Goal: Task Accomplishment & Management: Use online tool/utility

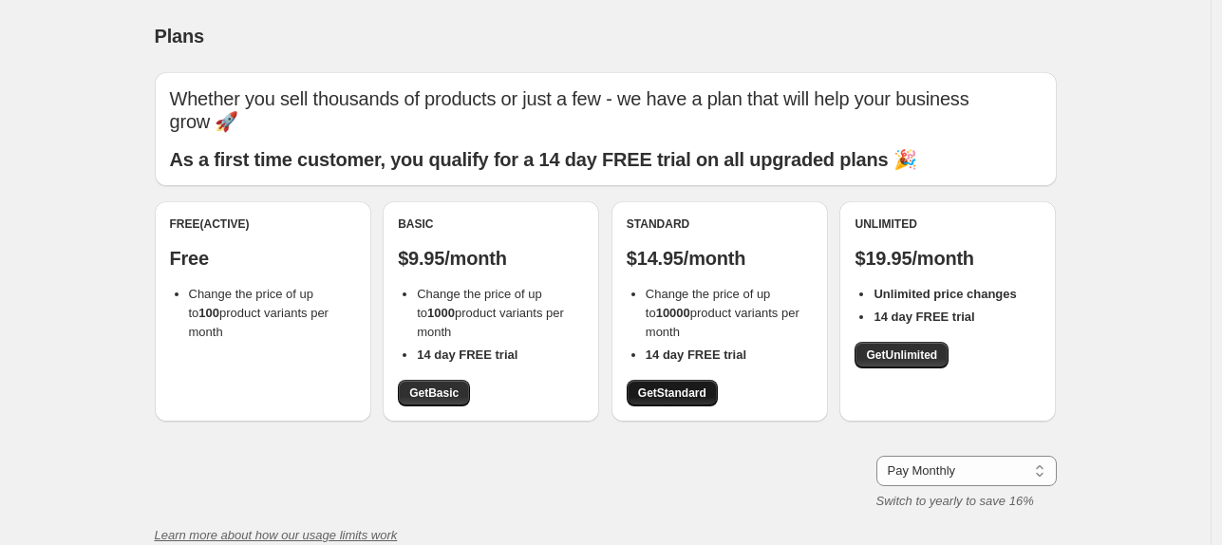
click at [700, 387] on span "Get Standard" at bounding box center [672, 393] width 68 height 15
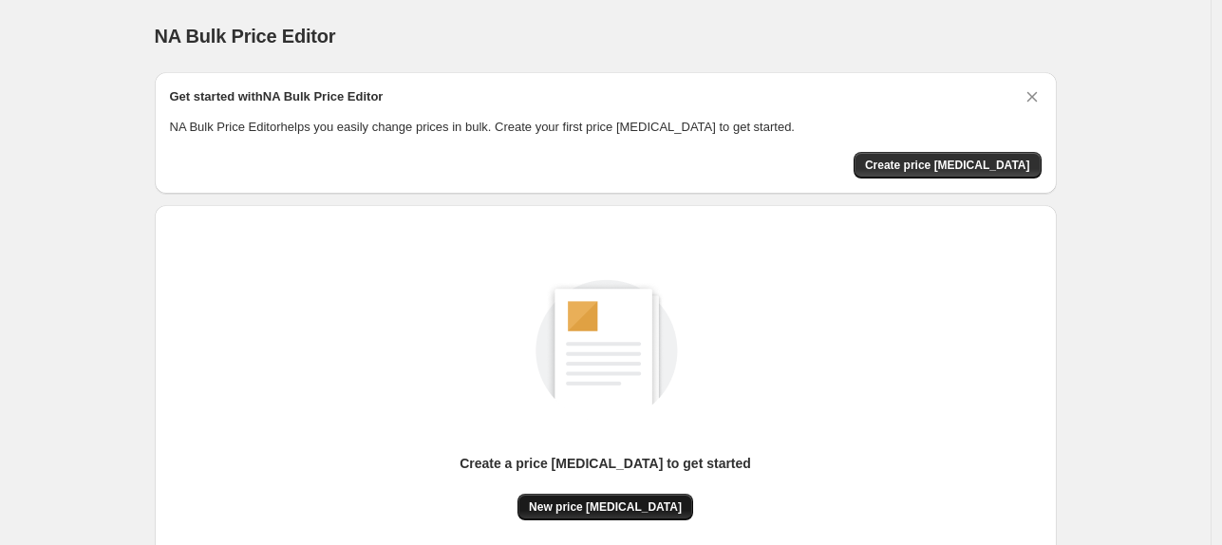
click at [628, 513] on span "New price [MEDICAL_DATA]" at bounding box center [605, 507] width 153 height 15
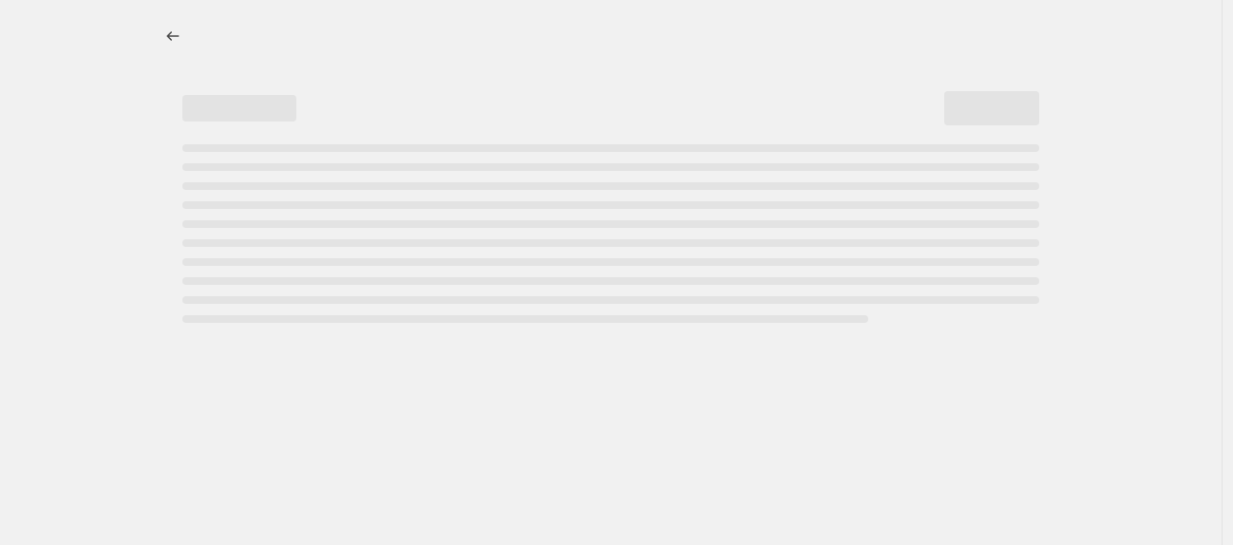
select select "percentage"
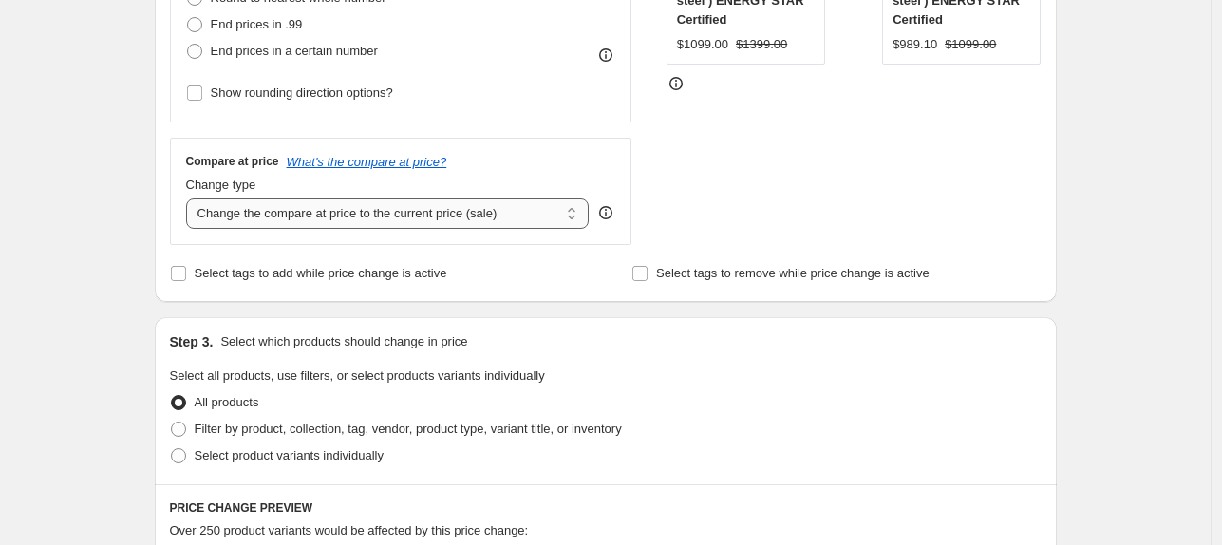
scroll to position [380, 0]
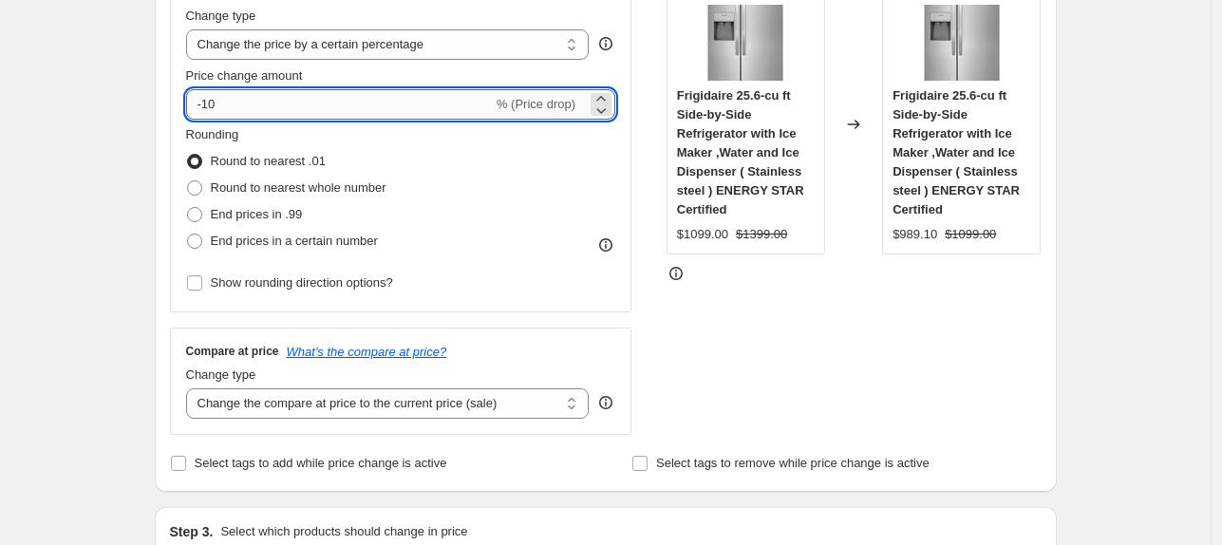
drag, startPoint x: 210, startPoint y: 104, endPoint x: 249, endPoint y: 104, distance: 38.9
click at [250, 104] on input "-10" at bounding box center [339, 104] width 307 height 30
type input "-60"
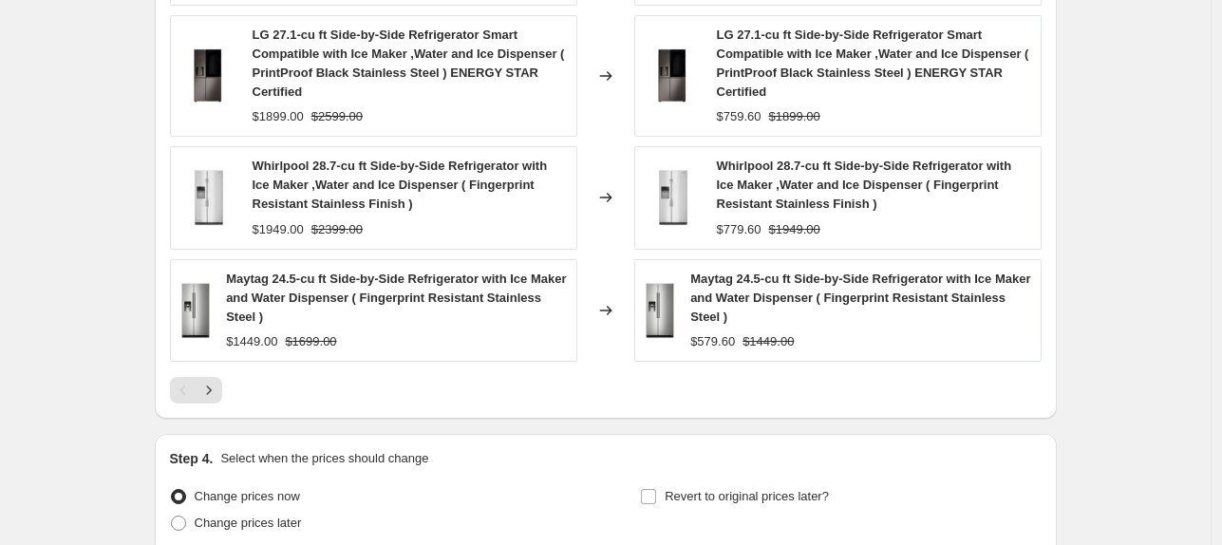
scroll to position [1499, 0]
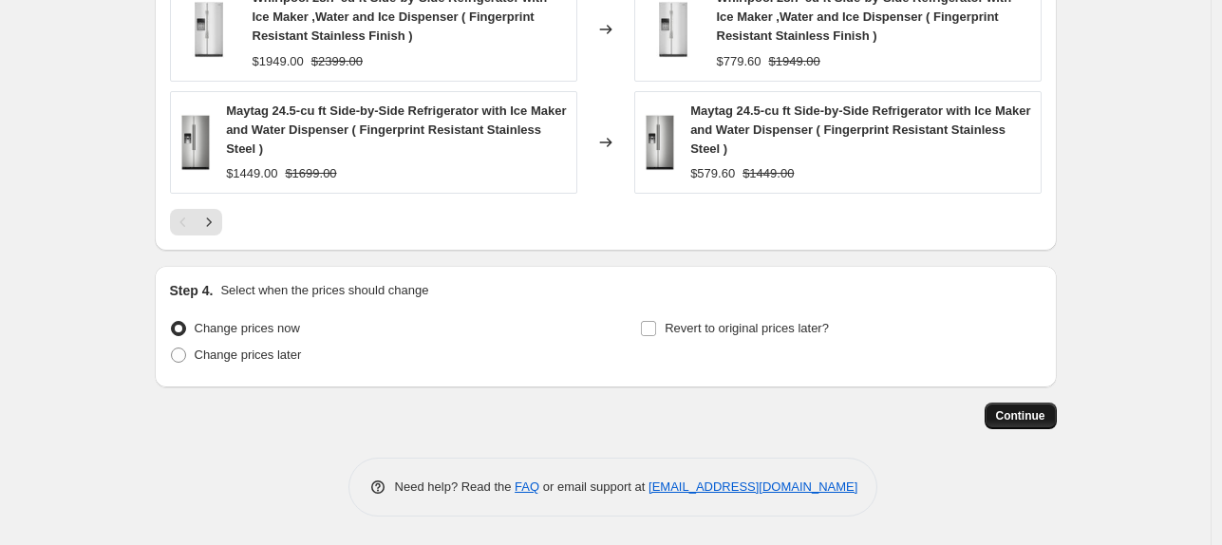
click at [1022, 408] on span "Continue" at bounding box center [1020, 415] width 49 height 15
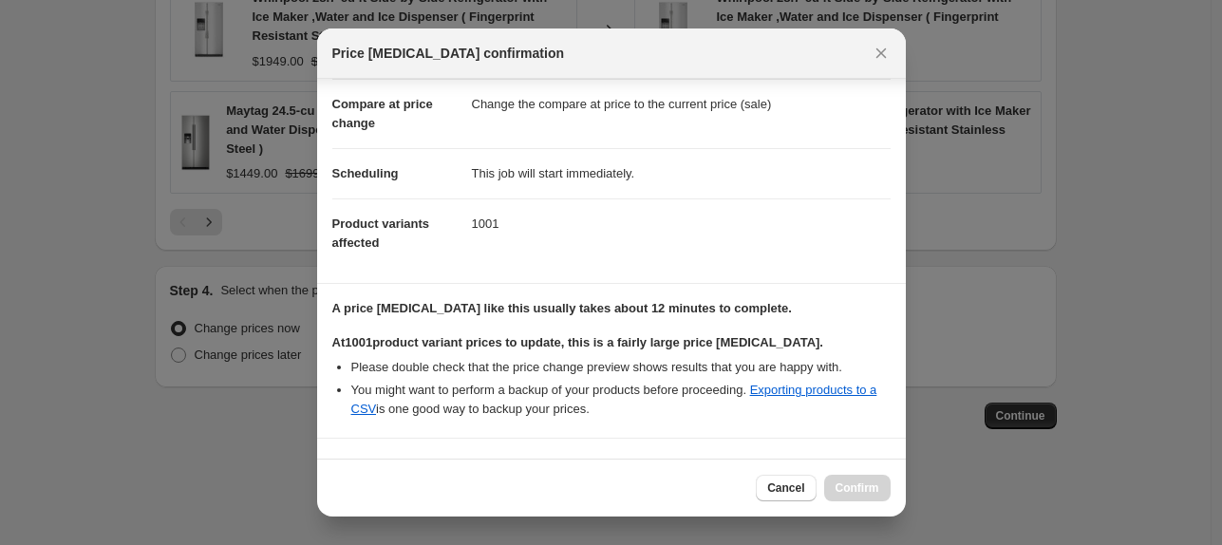
scroll to position [359, 0]
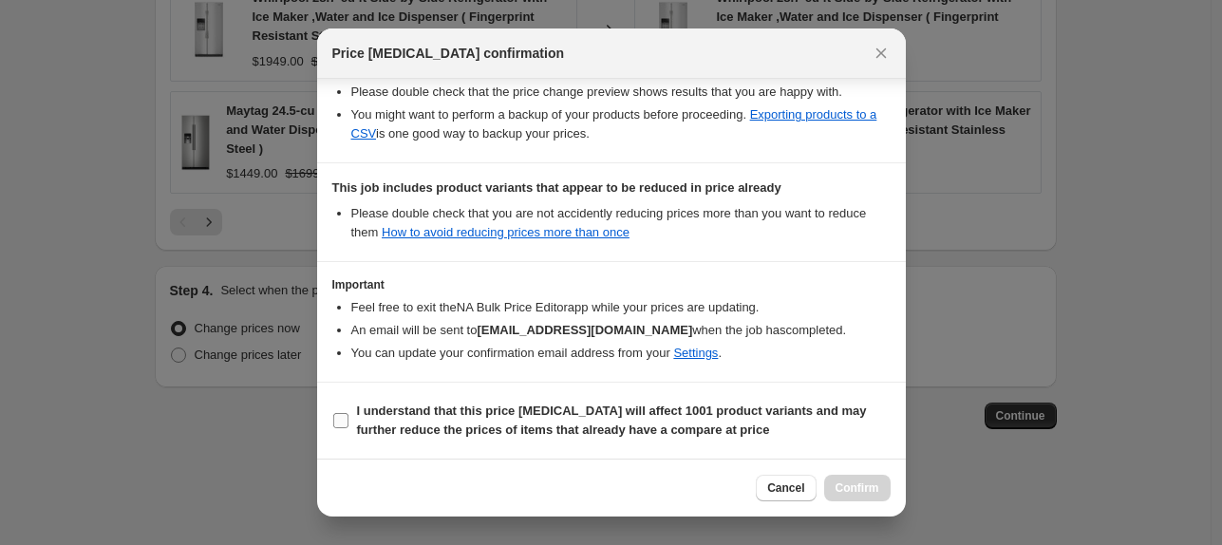
click at [386, 423] on b "I understand that this price [MEDICAL_DATA] will affect 1001 product variants a…" at bounding box center [612, 420] width 510 height 33
click at [349, 423] on input "I understand that this price [MEDICAL_DATA] will affect 1001 product variants a…" at bounding box center [340, 420] width 15 height 15
checkbox input "true"
drag, startPoint x: 839, startPoint y: 483, endPoint x: 839, endPoint y: 469, distance: 13.3
click at [840, 483] on span "Confirm" at bounding box center [858, 488] width 44 height 15
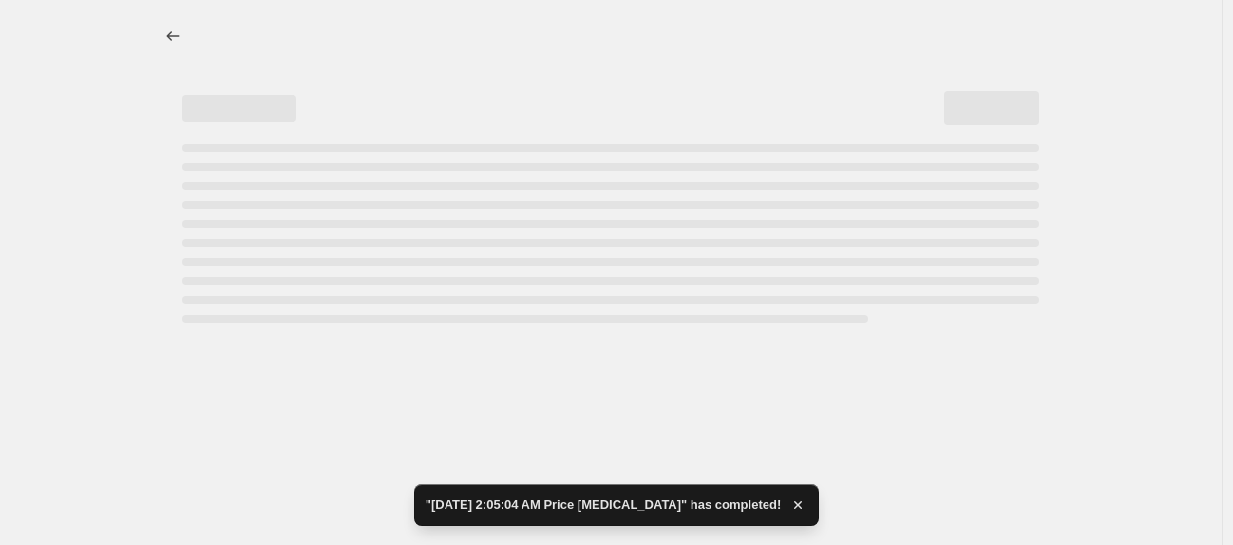
select select "percentage"
